Goal: Communication & Community: Share content

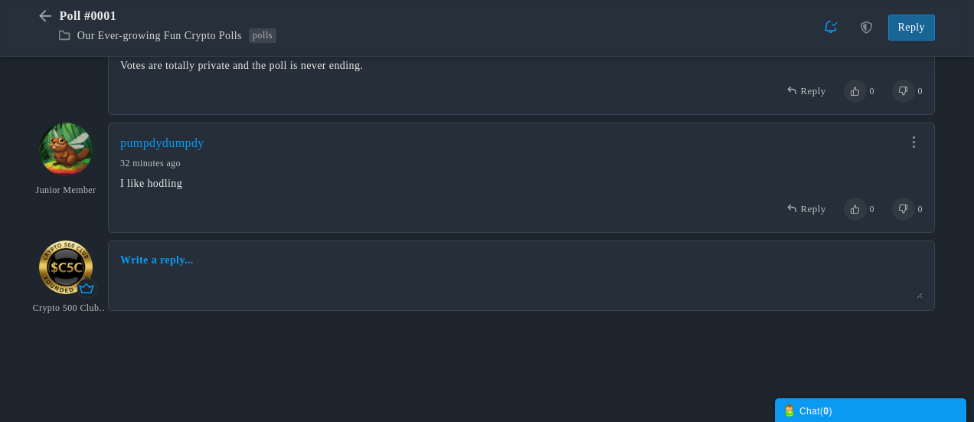
scroll to position [593, 0]
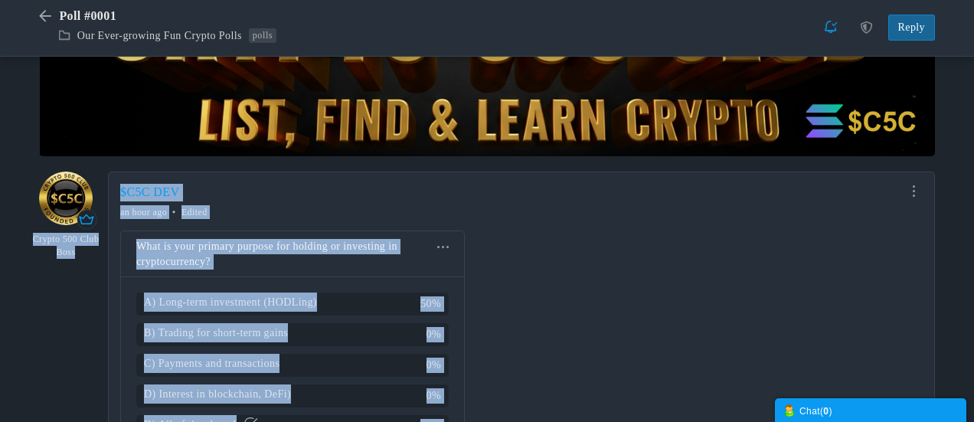
drag, startPoint x: 388, startPoint y: 66, endPoint x: 328, endPoint y: 80, distance: 61.3
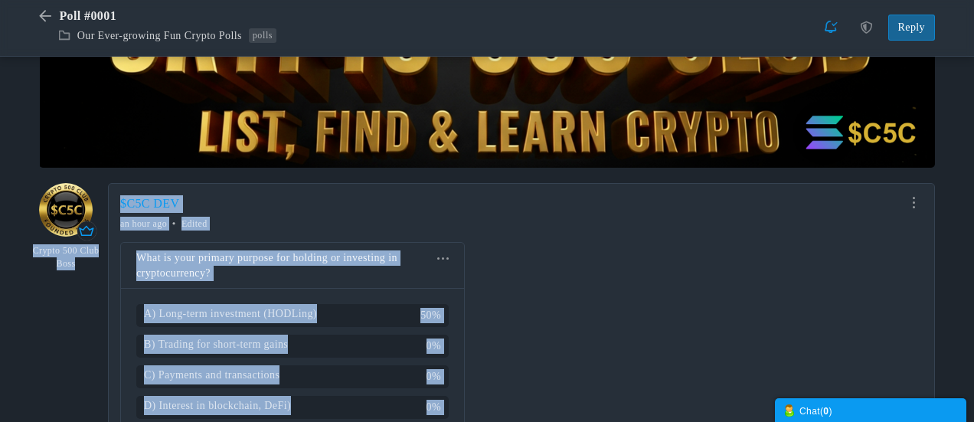
click at [579, 259] on div "Share Edit Move Delete Change Ownership Report $C5C DEV Crypto 500 Club Boss" at bounding box center [521, 373] width 827 height 381
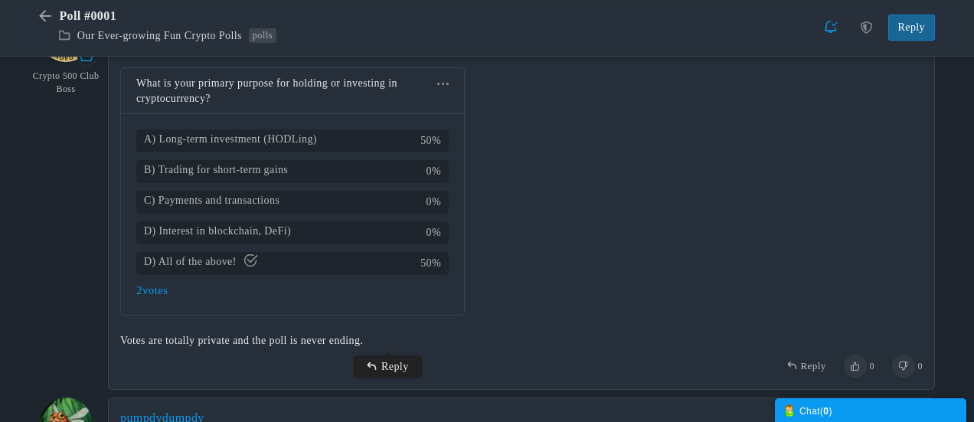
scroll to position [371, 0]
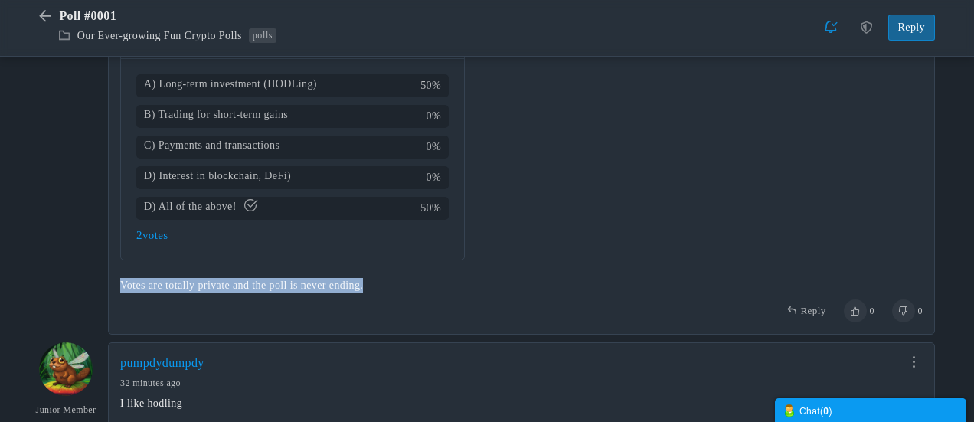
drag, startPoint x: 394, startPoint y: 289, endPoint x: 122, endPoint y: 289, distance: 272.6
click at [122, 289] on div "Votes are totally private and the poll is never ending." at bounding box center [521, 285] width 802 height 15
copy div "Votes are totally private and the poll is never ending."
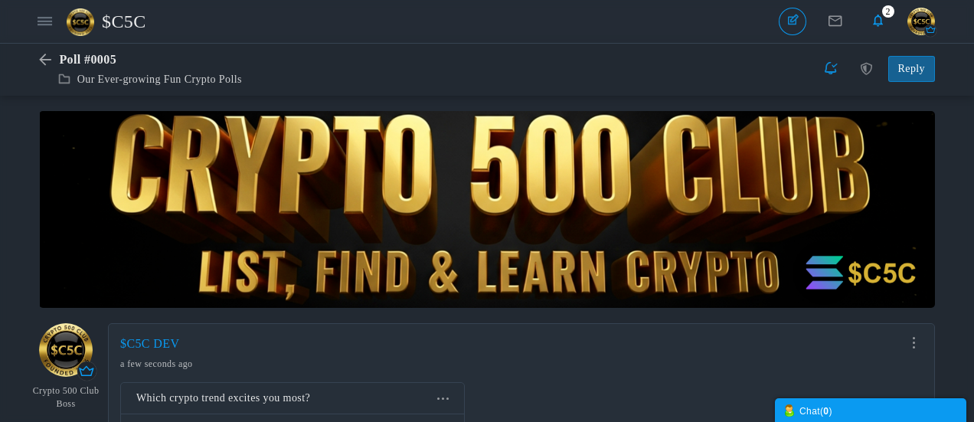
click at [136, 25] on span "$C5C" at bounding box center [130, 21] width 56 height 35
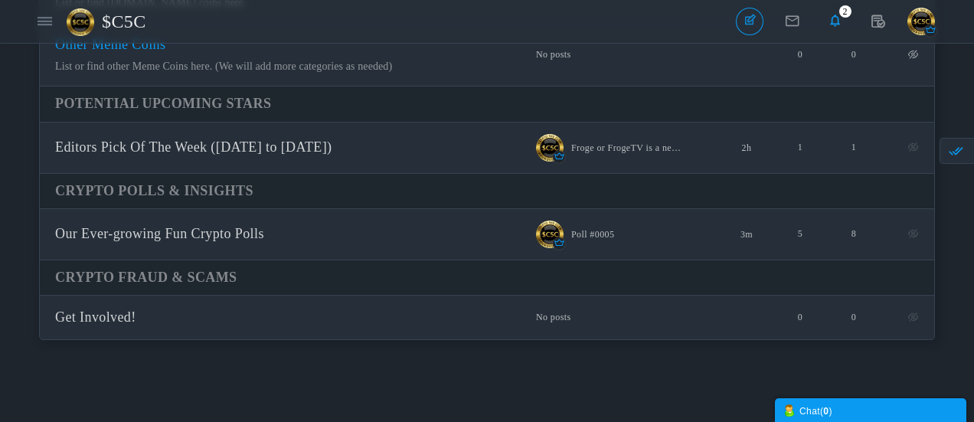
scroll to position [766, 0]
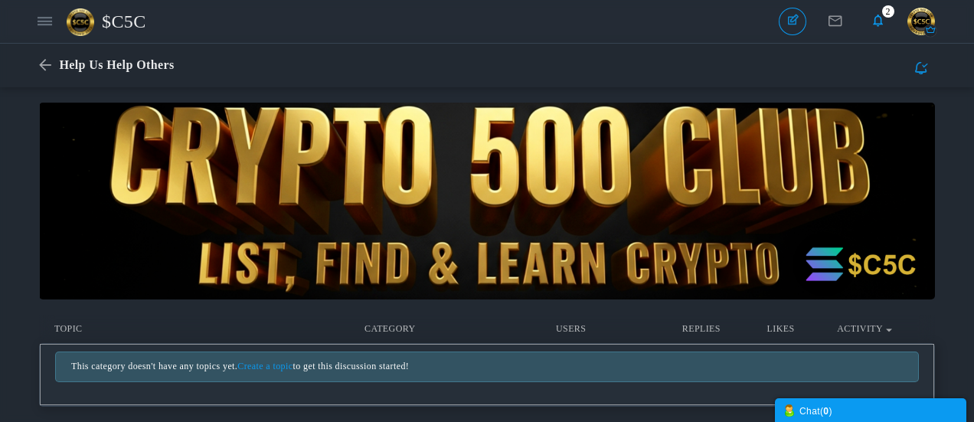
click at [288, 367] on link "Create a topic" at bounding box center [264, 366] width 55 height 11
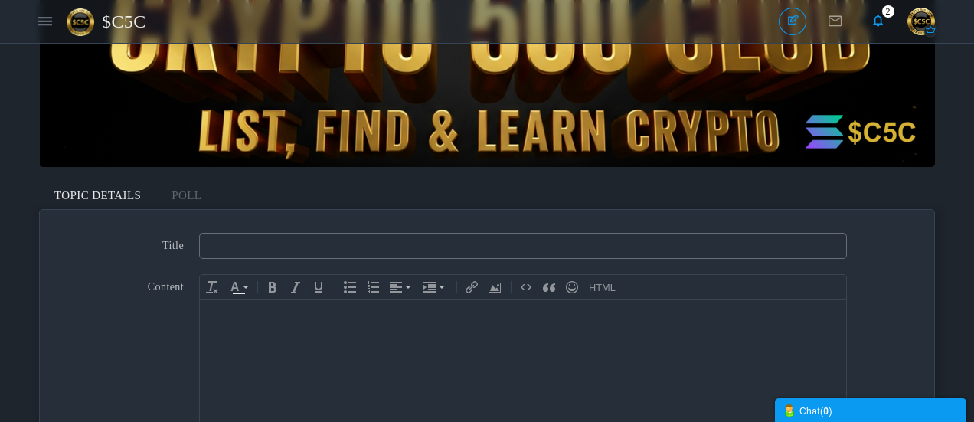
scroll to position [153, 0]
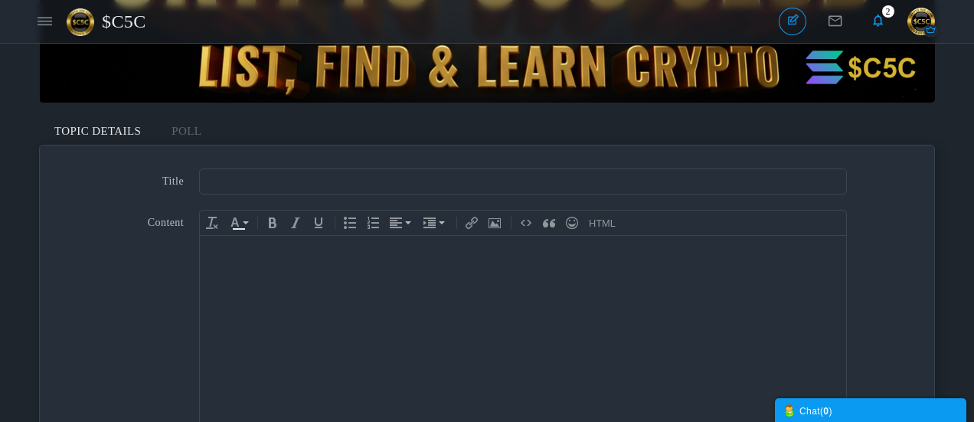
click at [394, 271] on body at bounding box center [523, 339] width 646 height 207
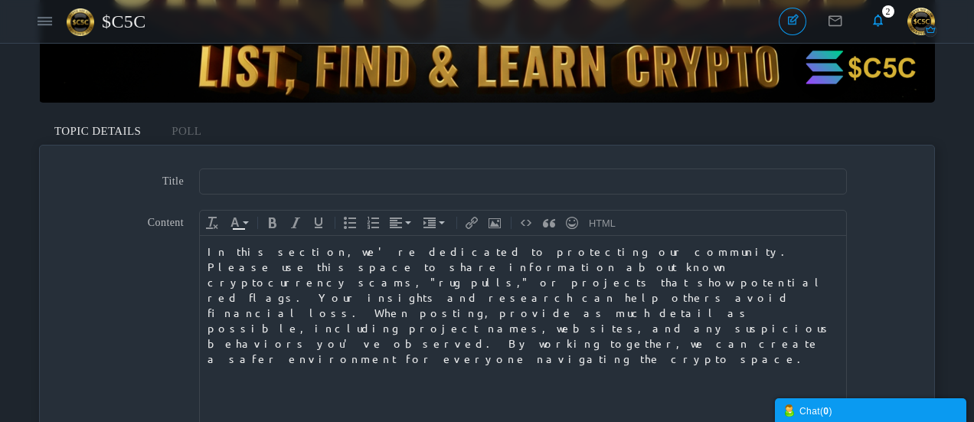
click at [500, 253] on div "In this section, we're dedicated to protecting our community. Please use this s…" at bounding box center [522, 304] width 631 height 122
click at [509, 279] on div "Please use this space to share information about known cryptocurrency scams, "r…" at bounding box center [522, 312] width 631 height 107
click at [507, 281] on div "Please use this space to share information about known cryptocurrency scams, "r…" at bounding box center [522, 312] width 631 height 107
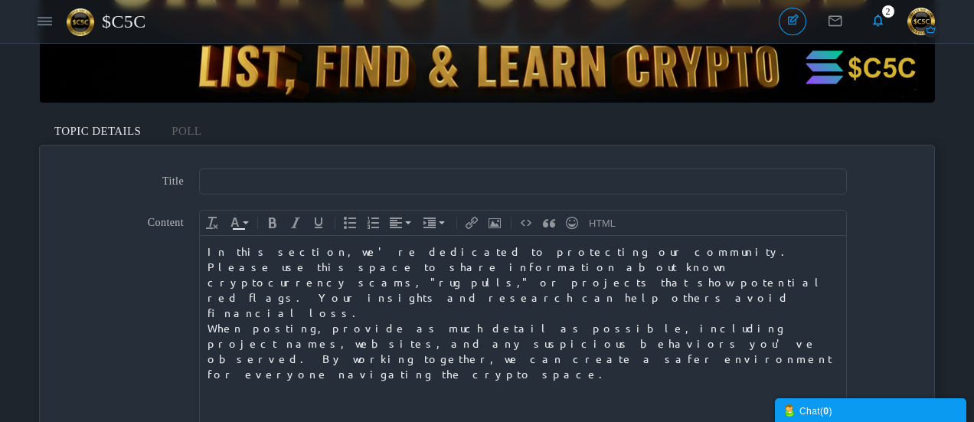
click at [690, 320] on div "When posting, provide as much detail as possible, including project names, webs…" at bounding box center [522, 350] width 631 height 61
click at [365, 178] on input "text" at bounding box center [523, 181] width 648 height 26
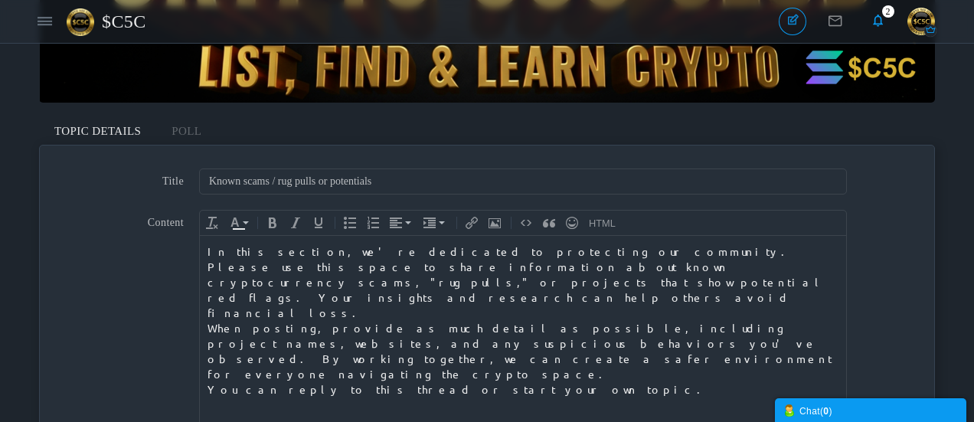
click at [408, 178] on input "Known scams / rug pulls or potentials" at bounding box center [523, 181] width 648 height 26
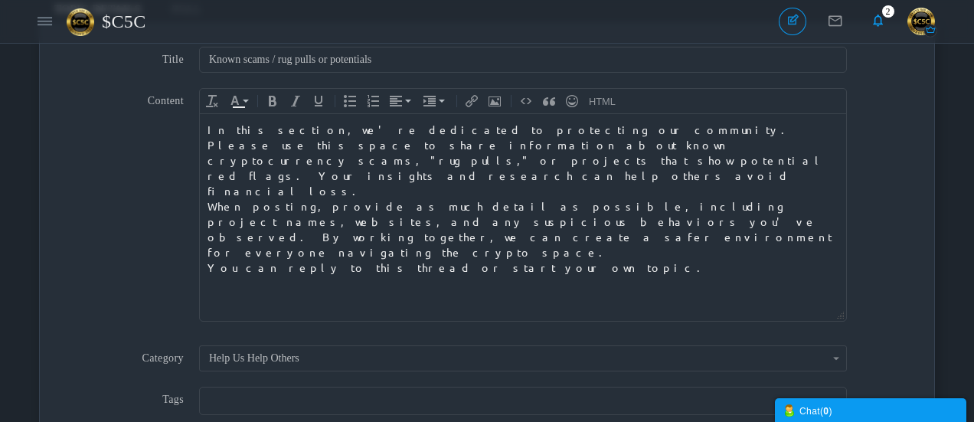
scroll to position [306, 0]
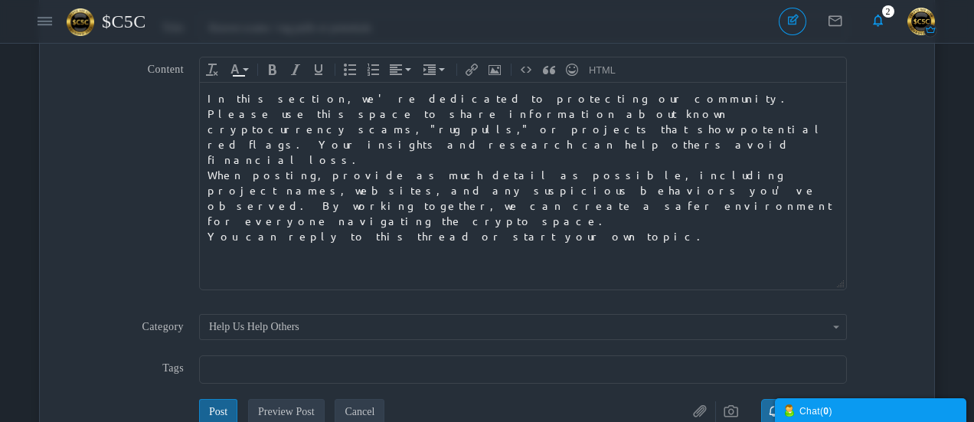
type input "Known scams / rug pulls or potentials"
click at [424, 374] on input "text" at bounding box center [522, 369] width 626 height 17
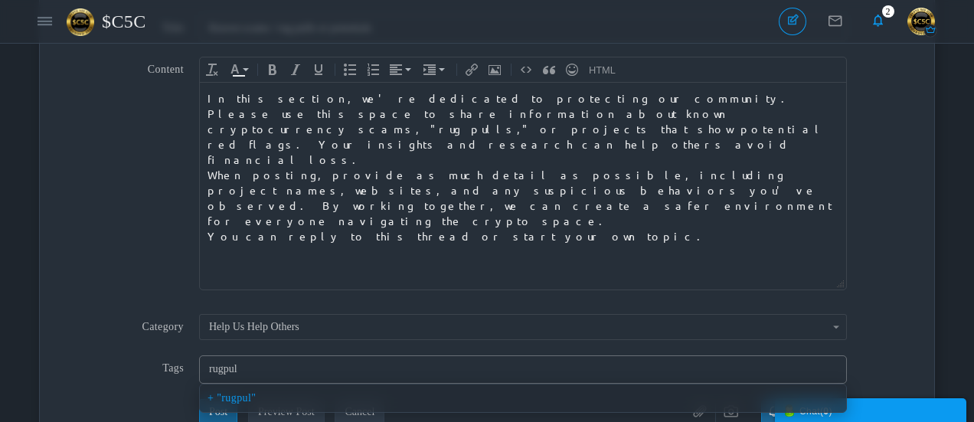
type input "rugpull"
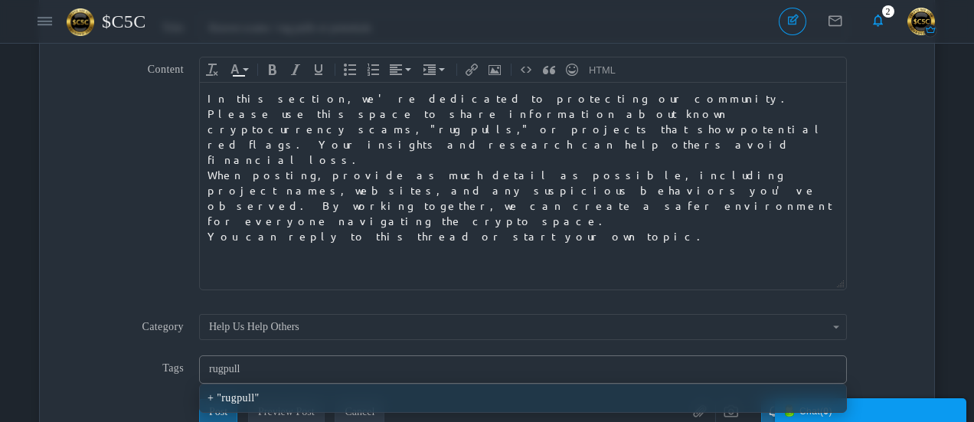
click at [255, 398] on div "rugpull" at bounding box center [522, 398] width 631 height 12
type input "rugpull"
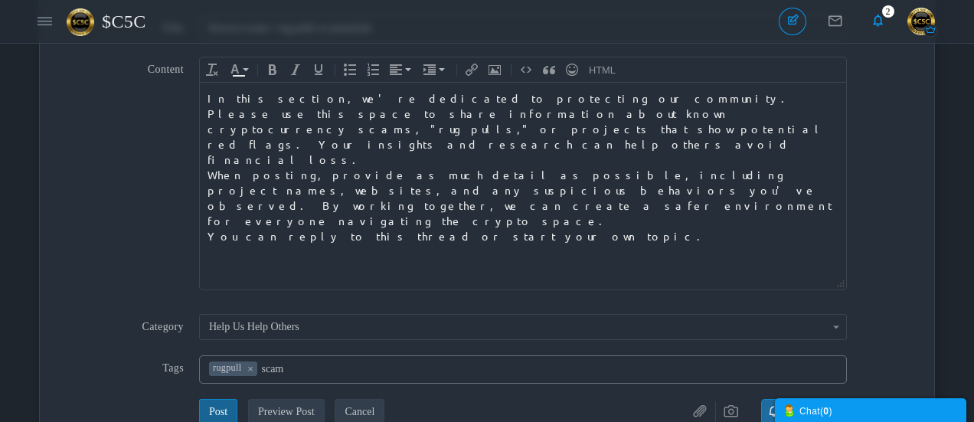
type input "scams"
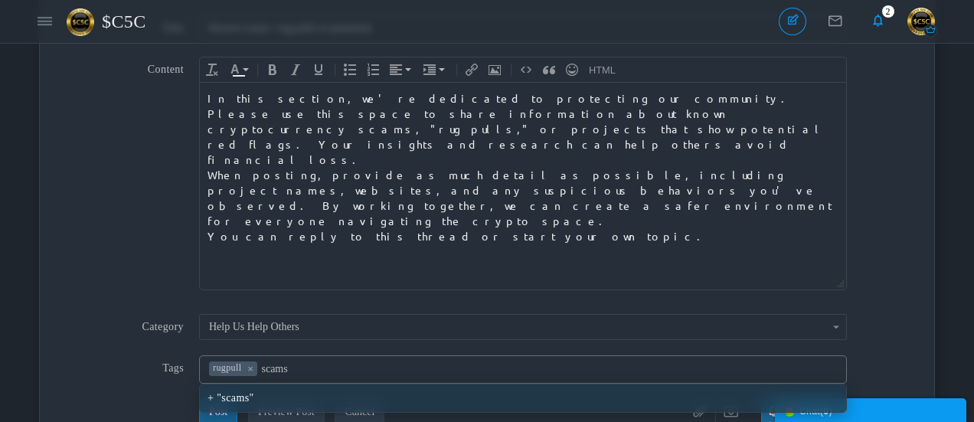
click at [246, 390] on div "scams" at bounding box center [523, 398] width 646 height 28
type input "rugpull,scams"
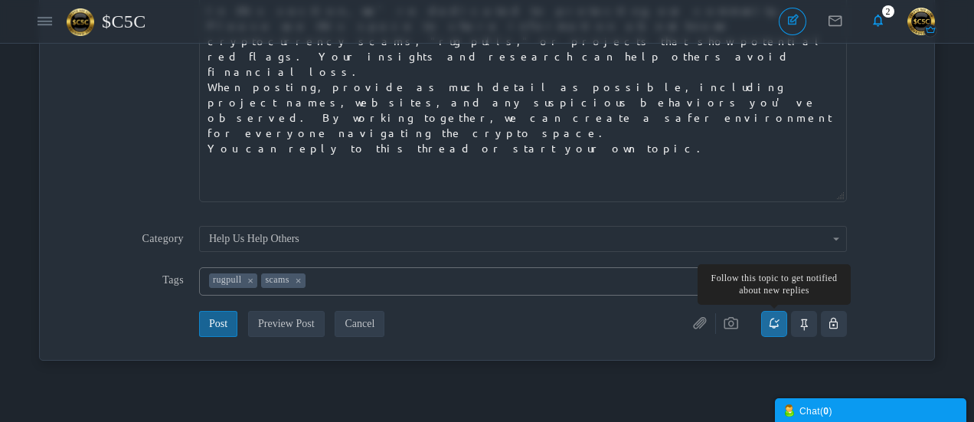
scroll to position [536, 0]
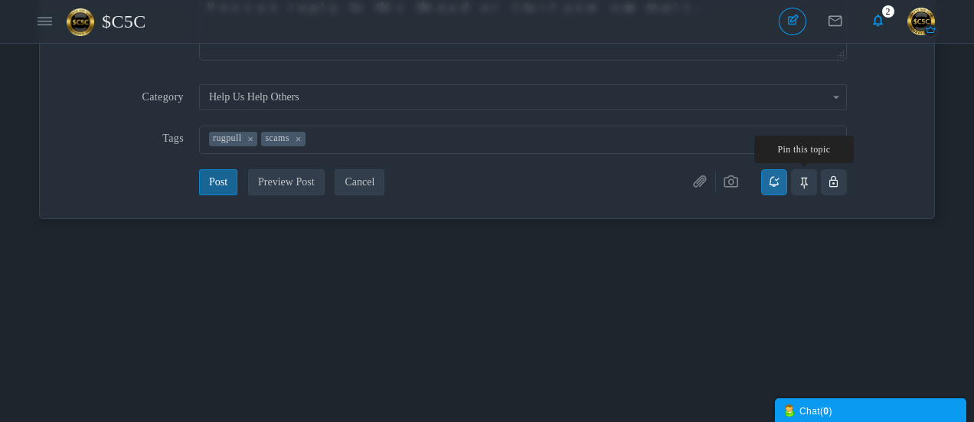
click at [805, 181] on icon at bounding box center [804, 182] width 8 height 24
click at [0, 0] on input "checkbox" at bounding box center [0, 0] width 0 height 0
click at [220, 183] on button "Post" at bounding box center [218, 182] width 38 height 26
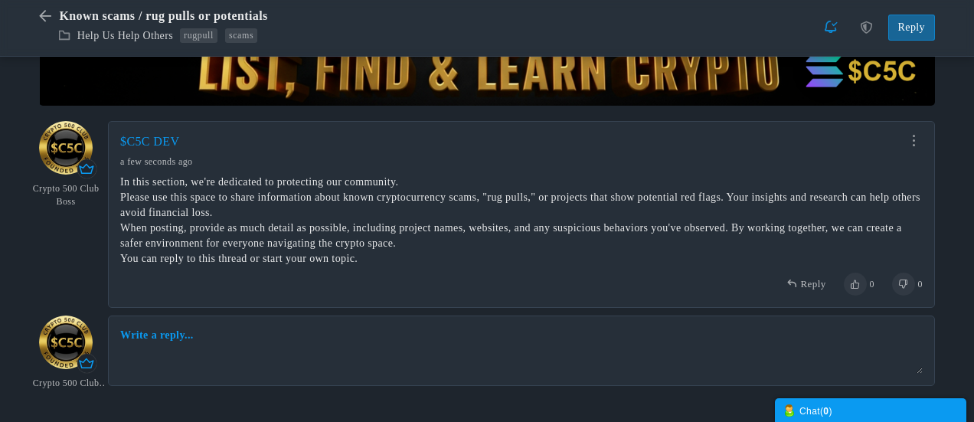
scroll to position [230, 0]
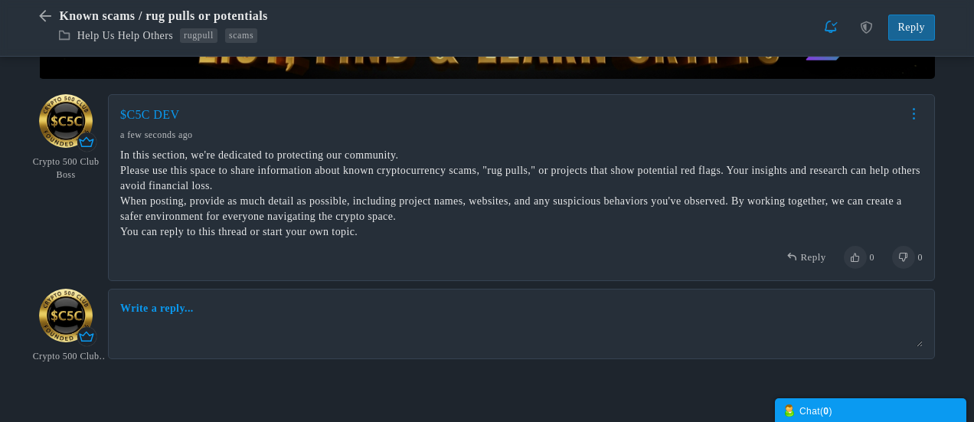
click at [916, 119] on link at bounding box center [914, 113] width 18 height 11
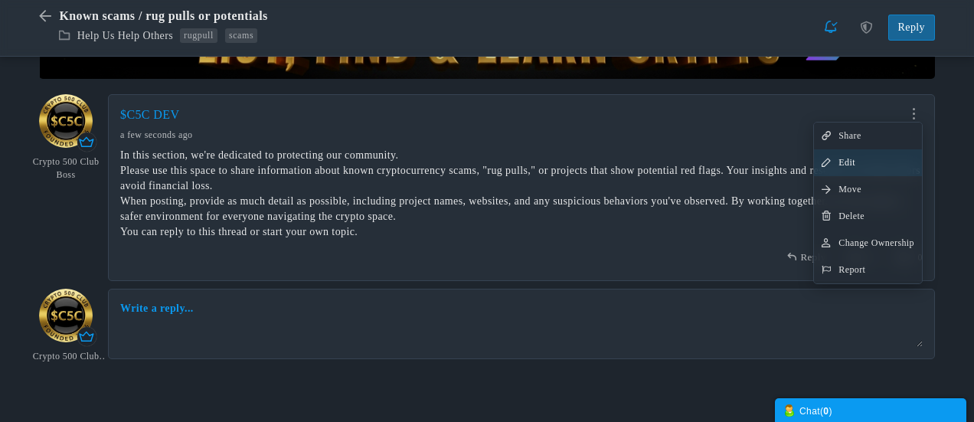
click at [851, 165] on link "Edit" at bounding box center [868, 162] width 108 height 27
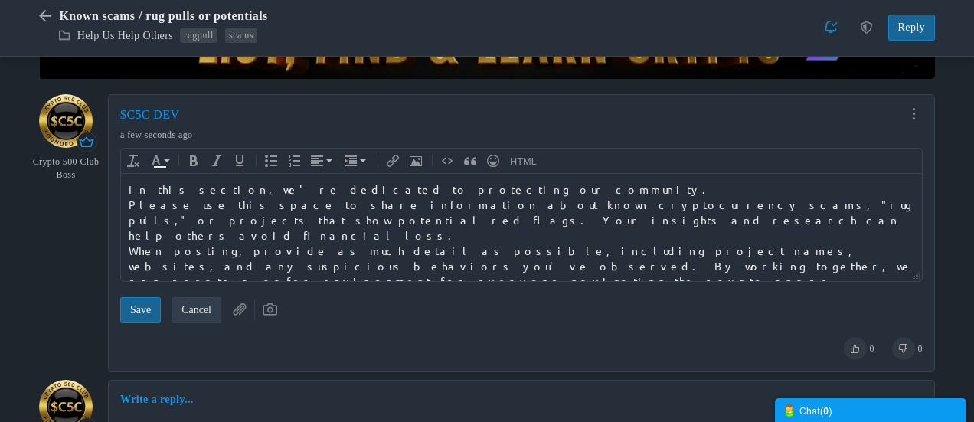
scroll to position [0, 0]
click at [750, 204] on div "Please use this space to share information about known cryptocurrency scams, "r…" at bounding box center [522, 220] width 786 height 46
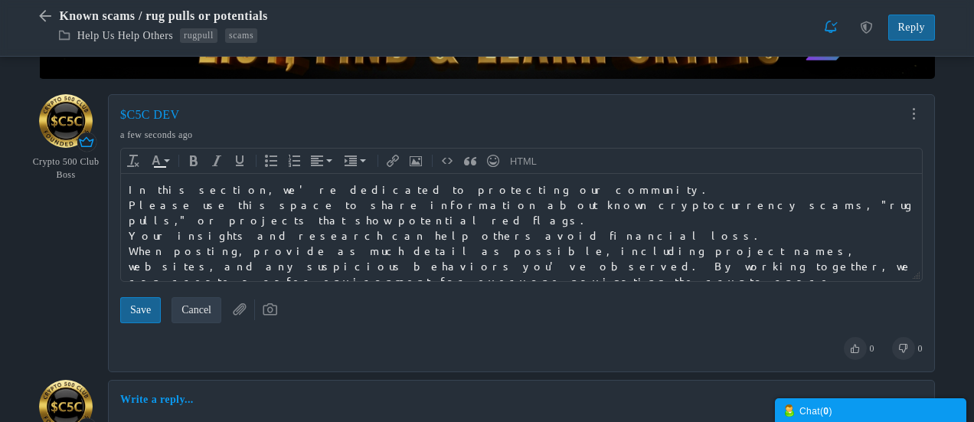
click at [757, 243] on div "When posting, provide as much detail as possible, including project names, webs…" at bounding box center [522, 266] width 786 height 46
click at [149, 309] on input "Save" at bounding box center [140, 310] width 41 height 26
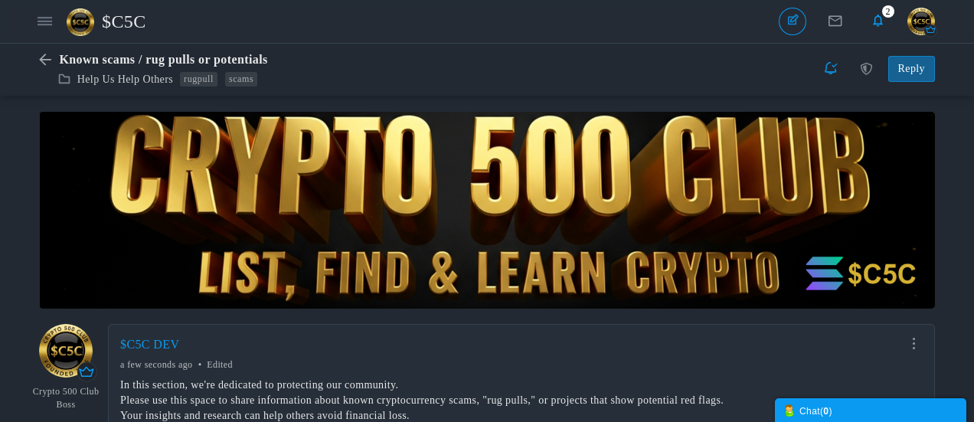
click at [138, 17] on span "$C5C" at bounding box center [130, 21] width 56 height 35
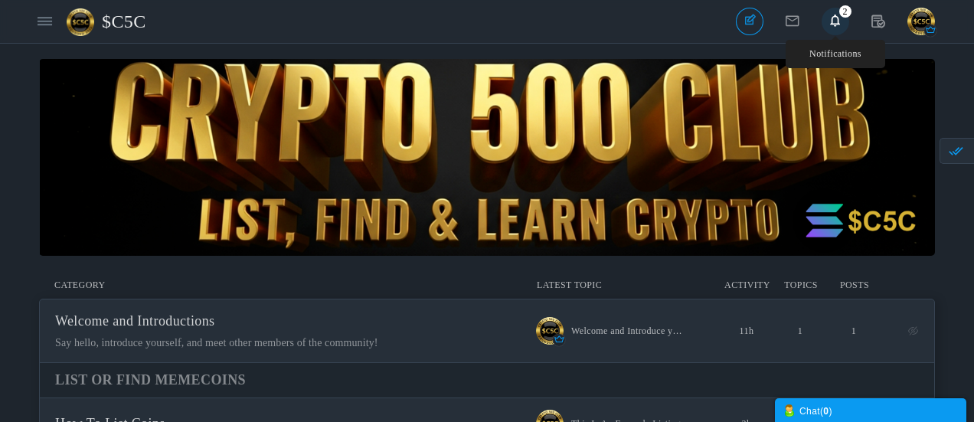
click at [836, 23] on icon at bounding box center [836, 21] width 28 height 26
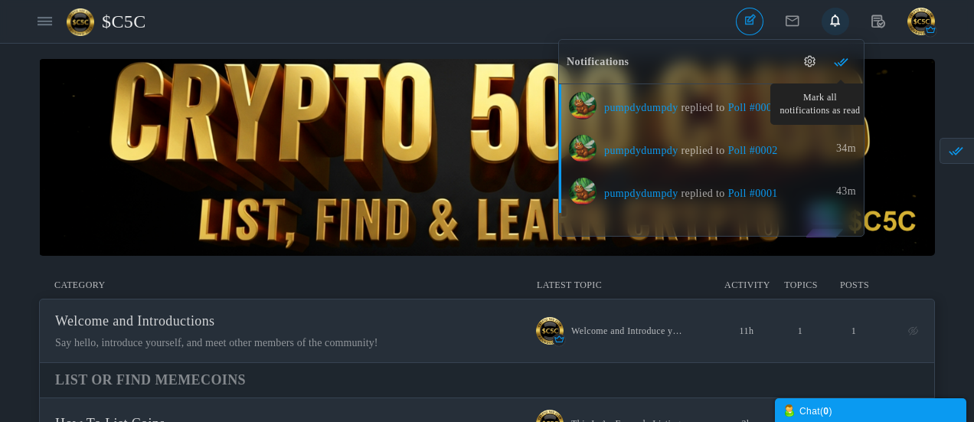
click at [844, 67] on span at bounding box center [841, 61] width 15 height 11
click at [840, 64] on span at bounding box center [841, 61] width 15 height 11
click at [838, 67] on span at bounding box center [841, 61] width 15 height 11
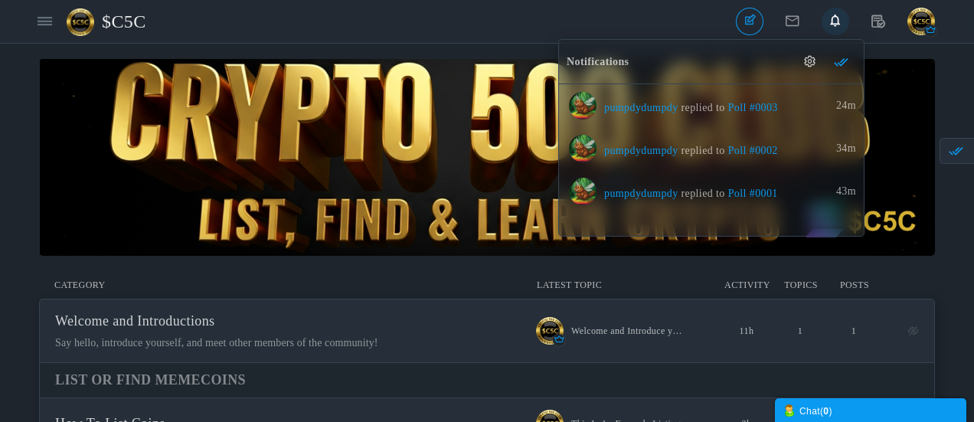
click at [644, 17] on div "Categories Members Calendar $C5C Topics Topics Members" at bounding box center [375, 21] width 689 height 35
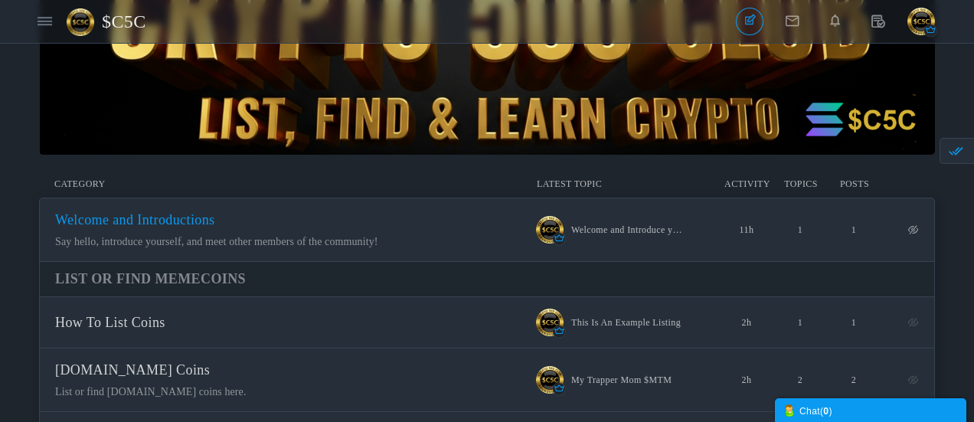
scroll to position [230, 0]
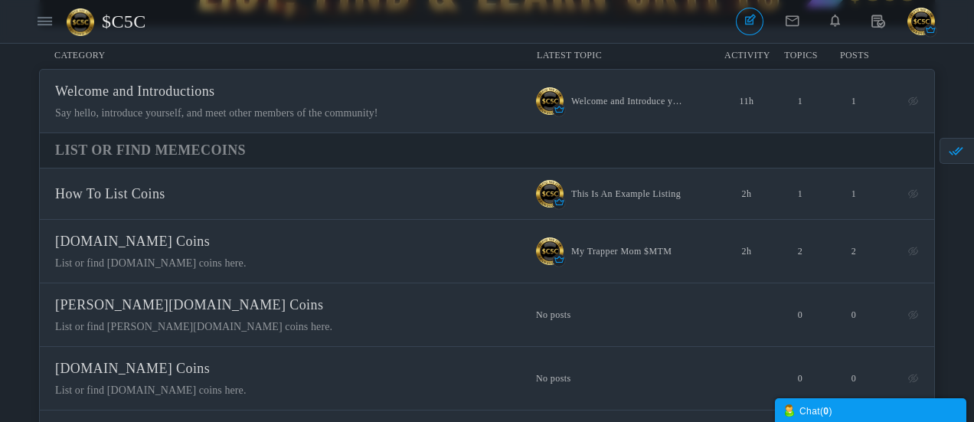
drag, startPoint x: 972, startPoint y: 94, endPoint x: 977, endPoint y: 54, distance: 40.8
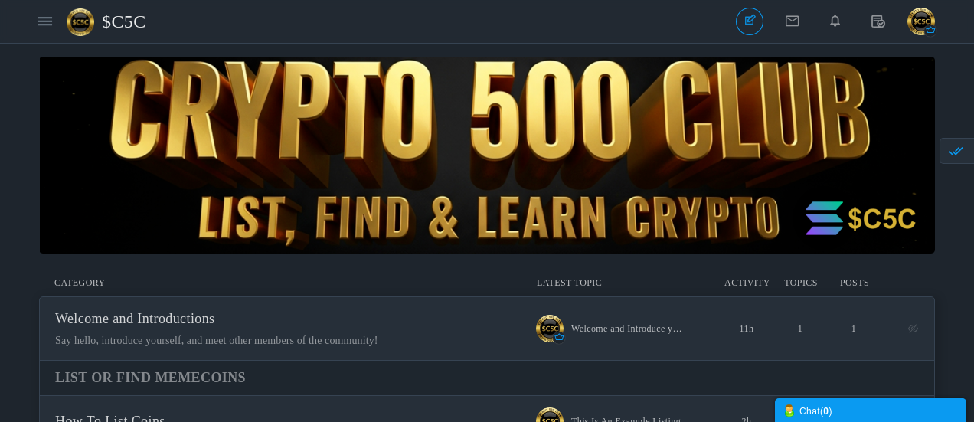
scroll to position [0, 0]
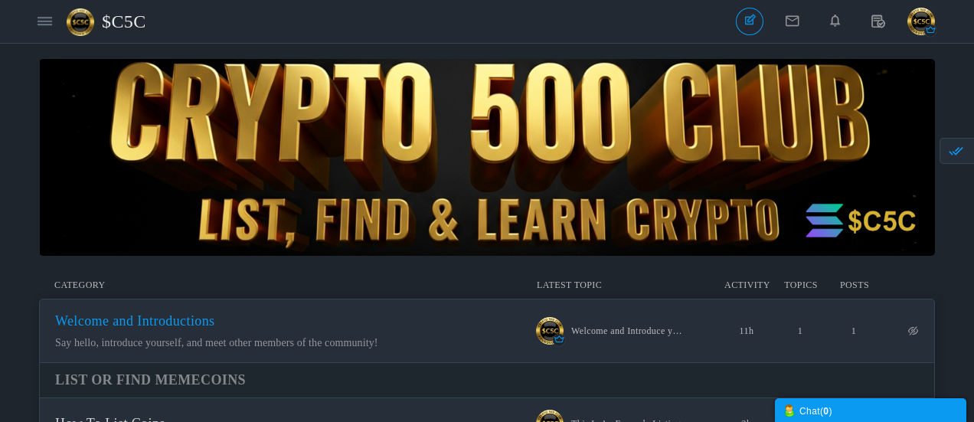
click at [215, 328] on span "Welcome and Introductions" at bounding box center [135, 320] width 160 height 15
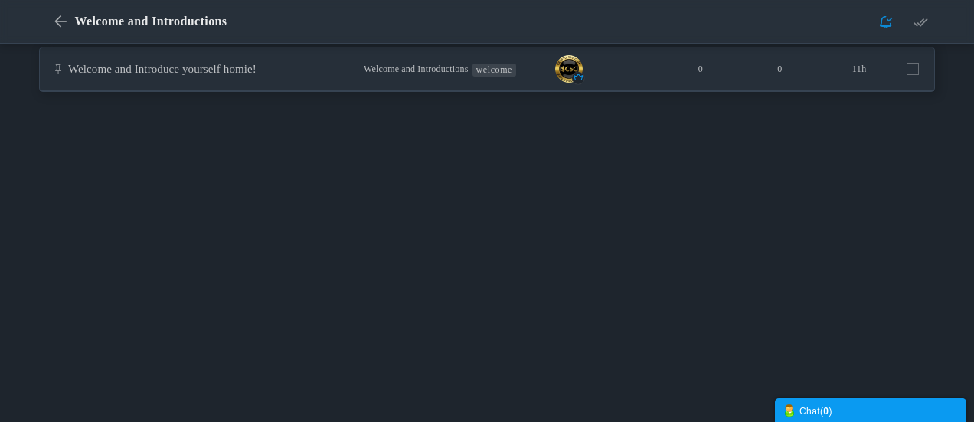
scroll to position [230, 0]
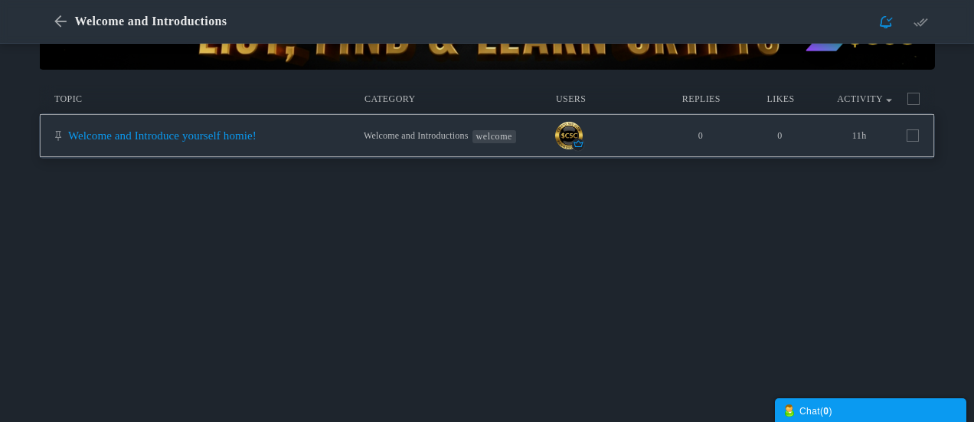
click at [256, 139] on link "Welcome and Introduce yourself homie!" at bounding box center [162, 135] width 188 height 12
